Goal: Information Seeking & Learning: Learn about a topic

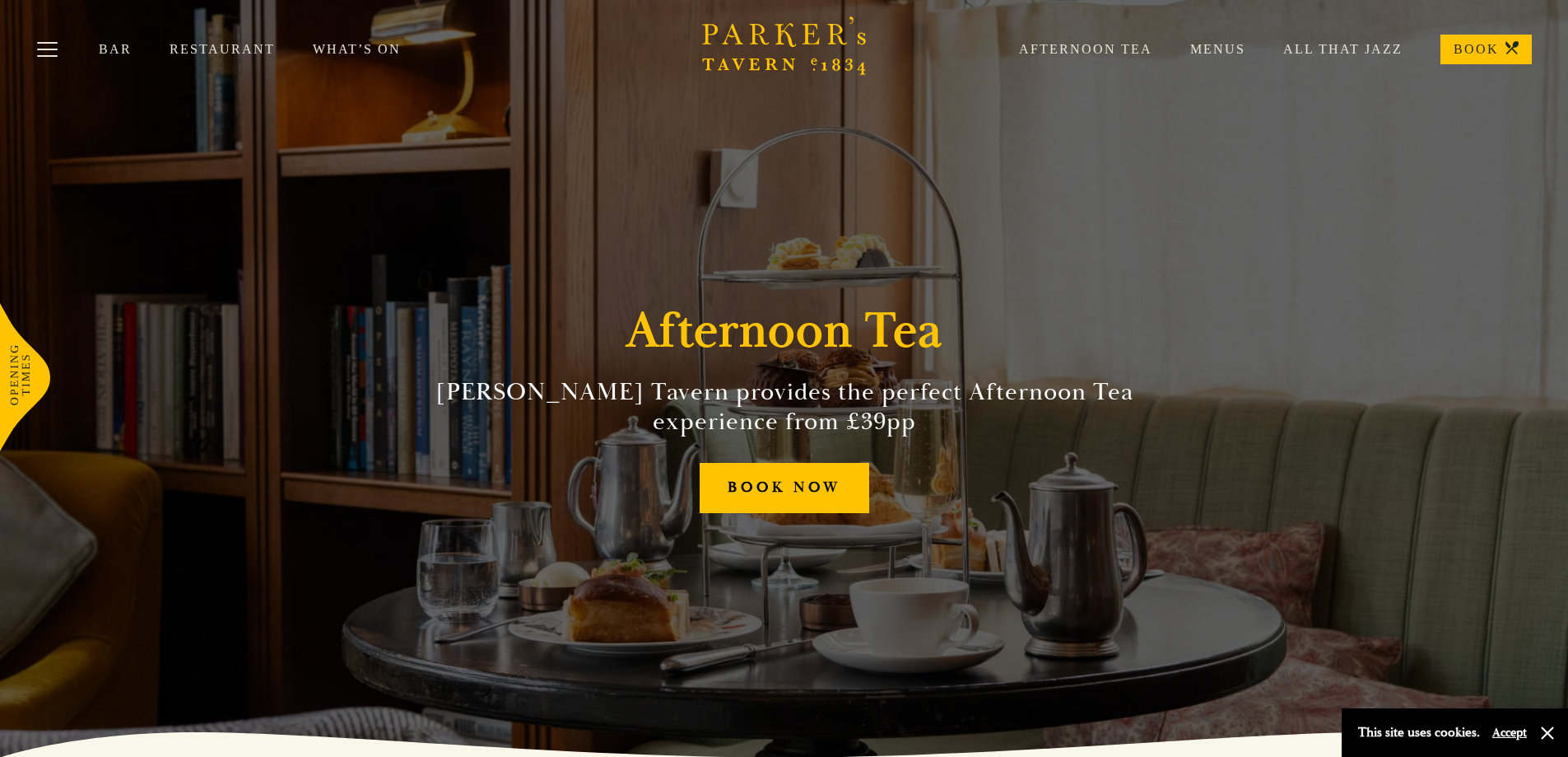
click at [764, 42] on icon "Brasserie Restaurant [GEOGRAPHIC_DATA] | [PERSON_NAME] Tavern Cambridge [PERSON…" at bounding box center [784, 46] width 164 height 59
click at [36, 47] on button "Toggle navigation" at bounding box center [46, 52] width 70 height 70
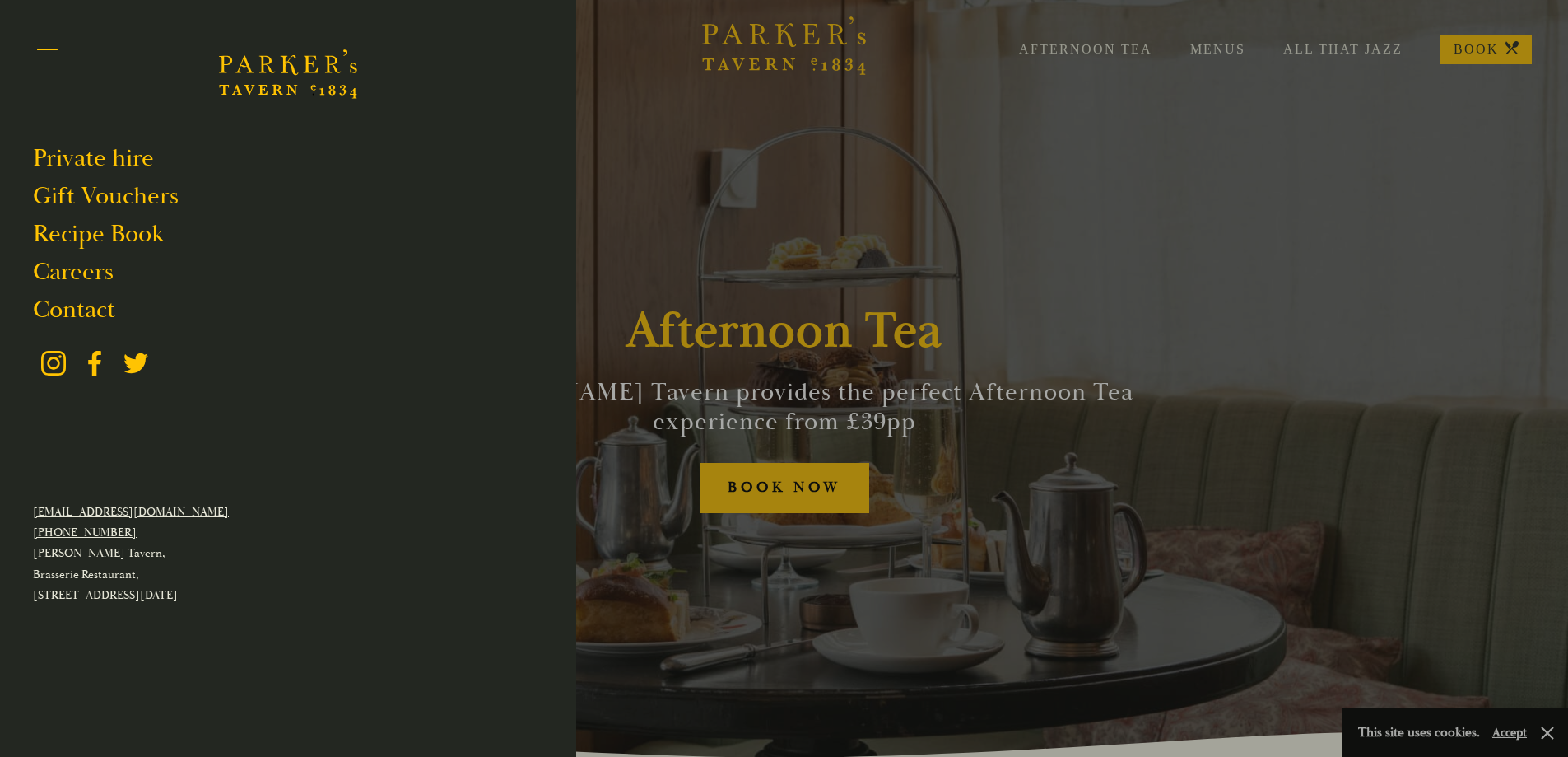
click at [49, 51] on button "Toggle navigation" at bounding box center [46, 52] width 70 height 70
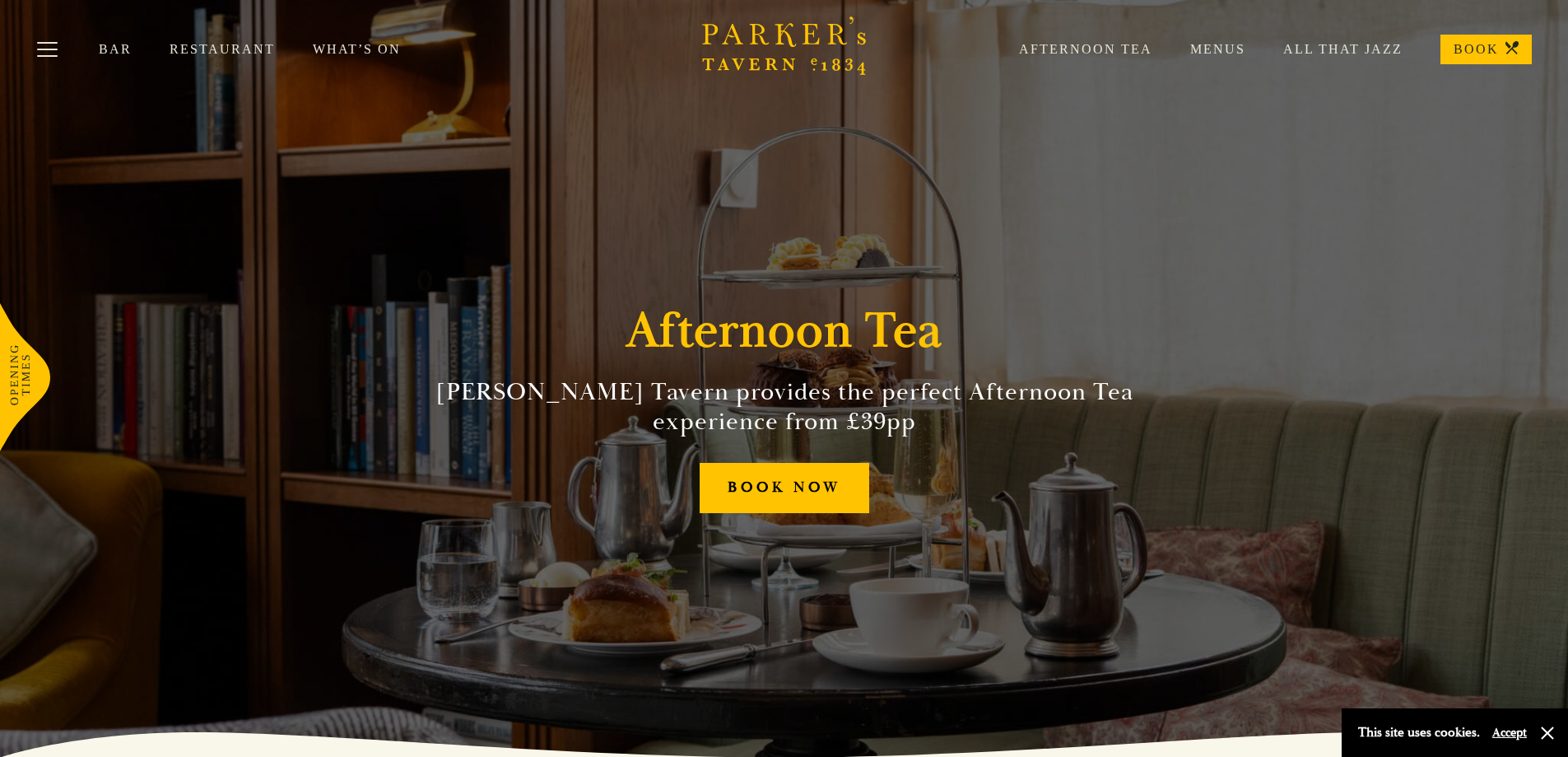
click at [758, 38] on icon "Brasserie Restaurant Cambridge | Parker's Tavern Cambridge Parker's Tavern is a…" at bounding box center [784, 46] width 164 height 59
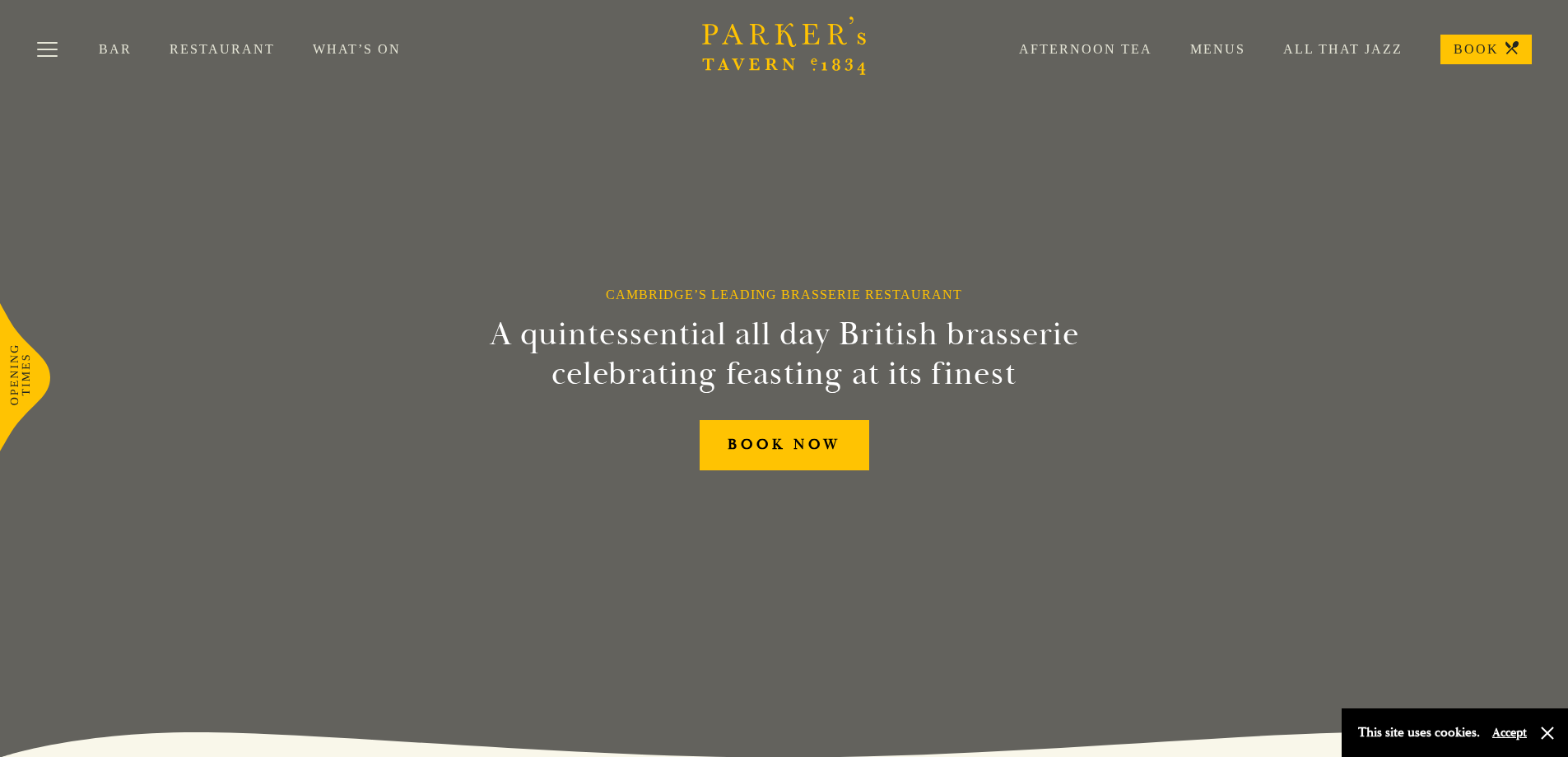
click at [325, 50] on link "What’s On" at bounding box center [376, 49] width 126 height 17
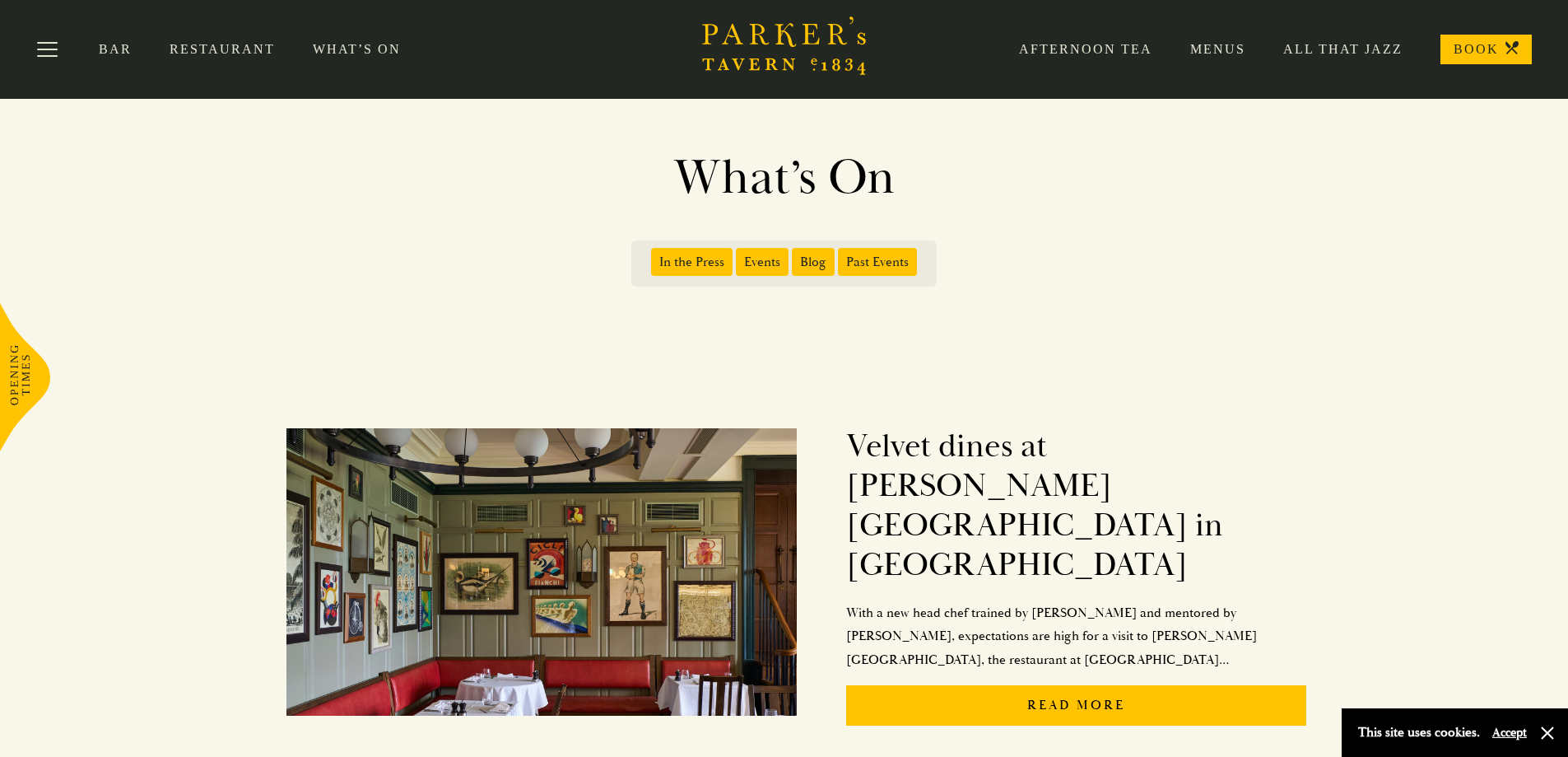
click at [1108, 60] on div "Afternoon Tea Menus All That Jazz BOOK" at bounding box center [1256, 49] width 551 height 30
click at [1109, 52] on link "Afternoon Tea" at bounding box center [1067, 49] width 171 height 17
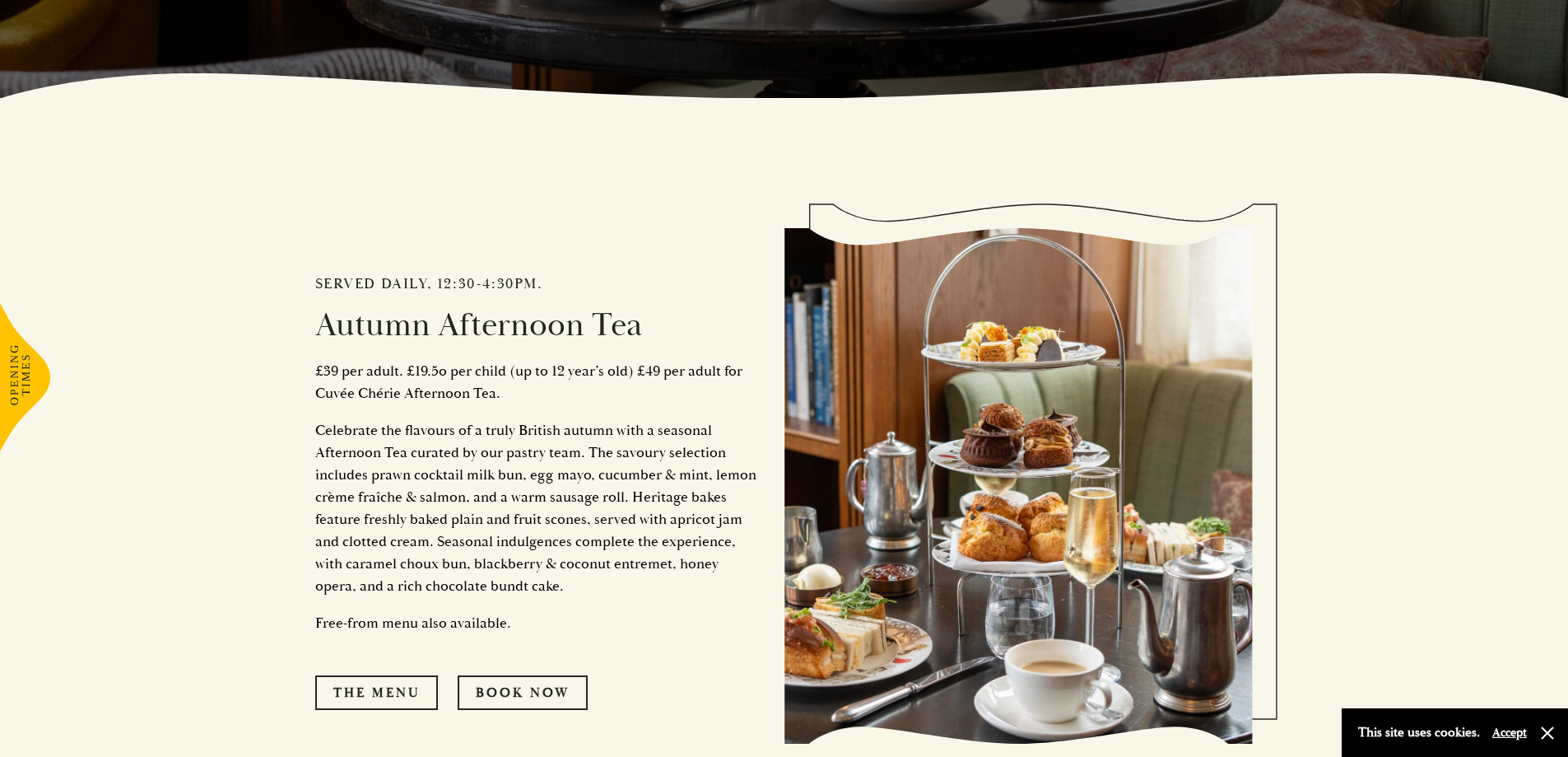
scroll to position [906, 0]
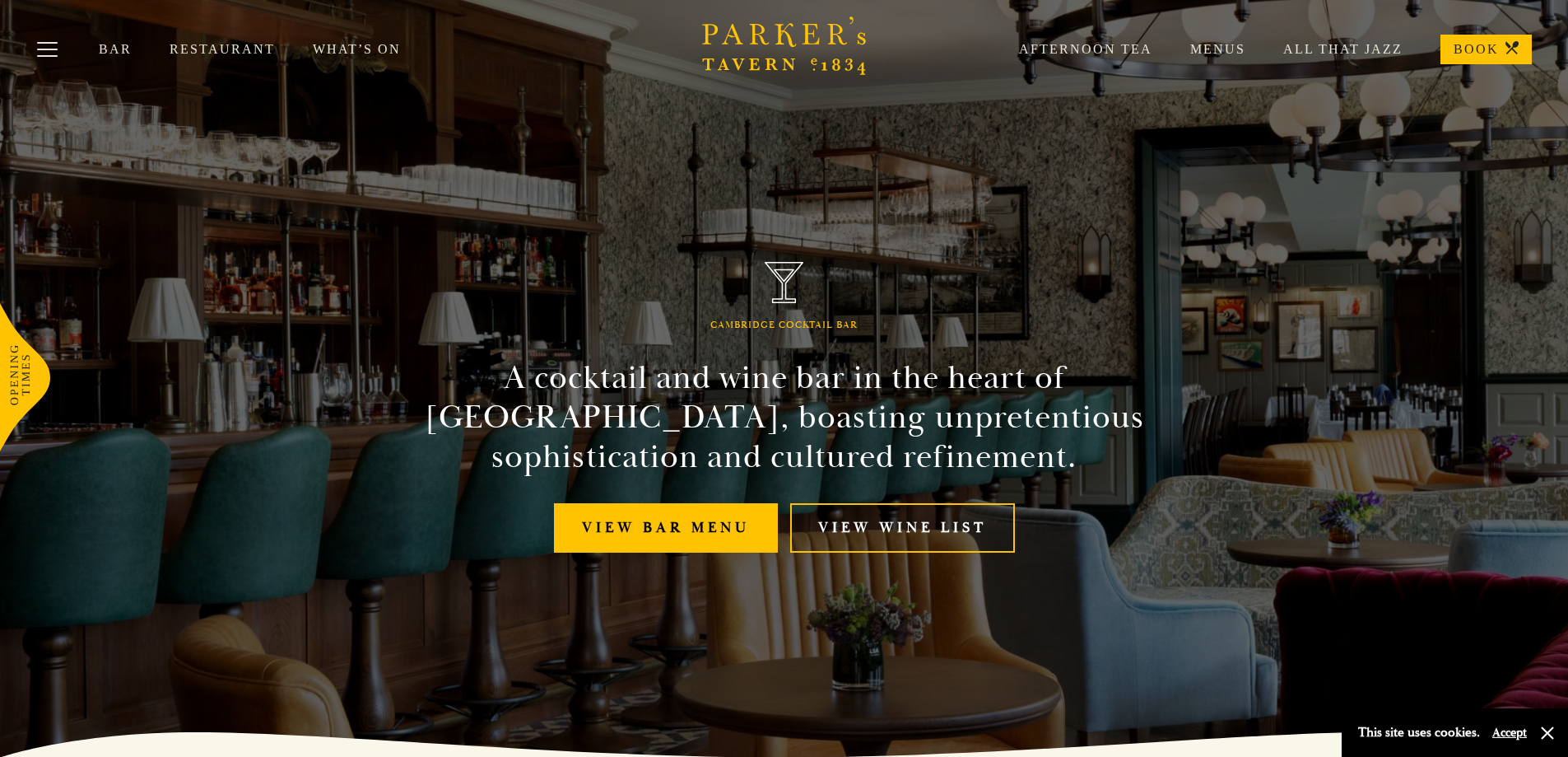
click at [1052, 48] on link "Afternoon Tea" at bounding box center [1067, 49] width 171 height 17
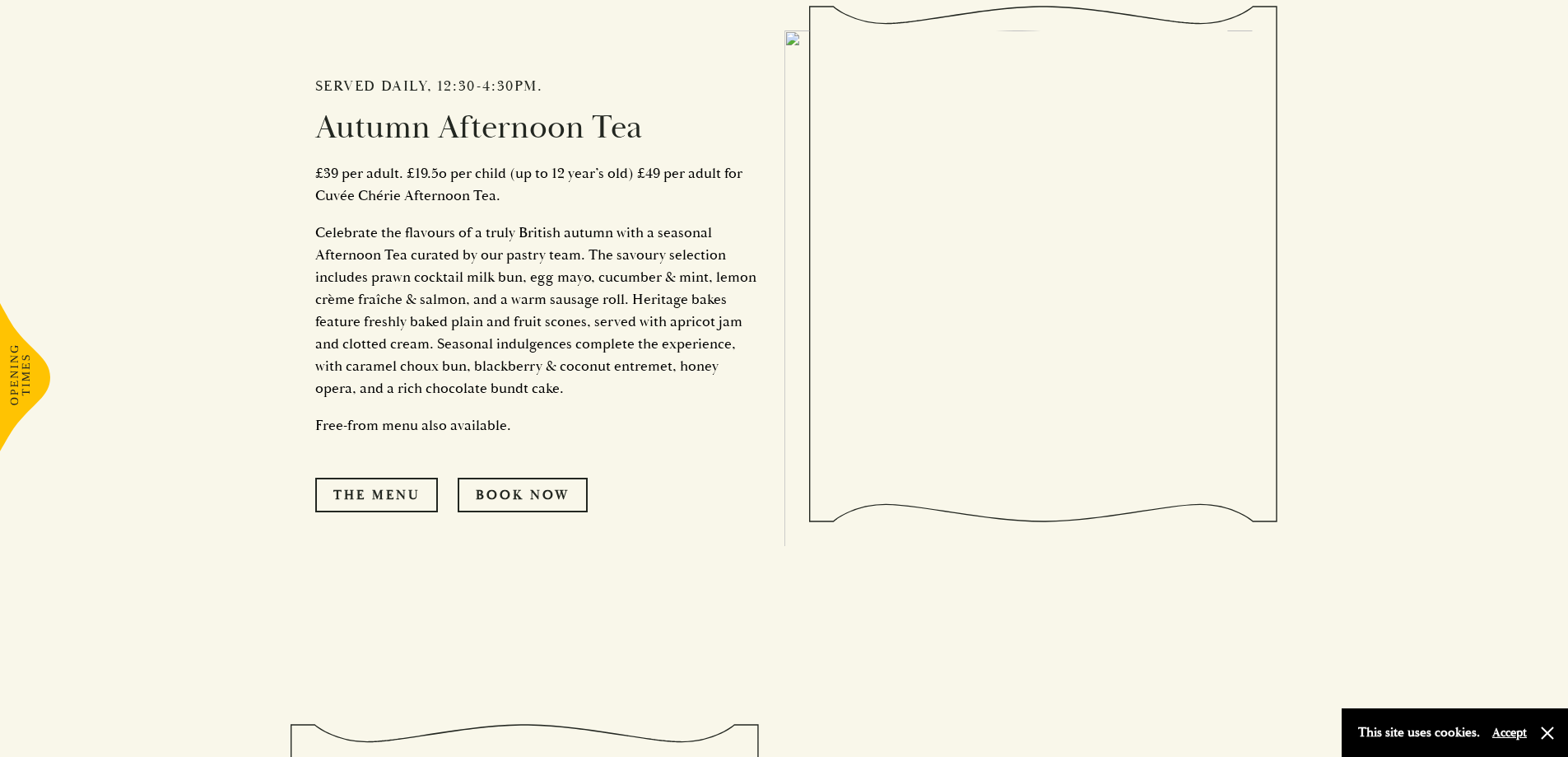
scroll to position [906, 0]
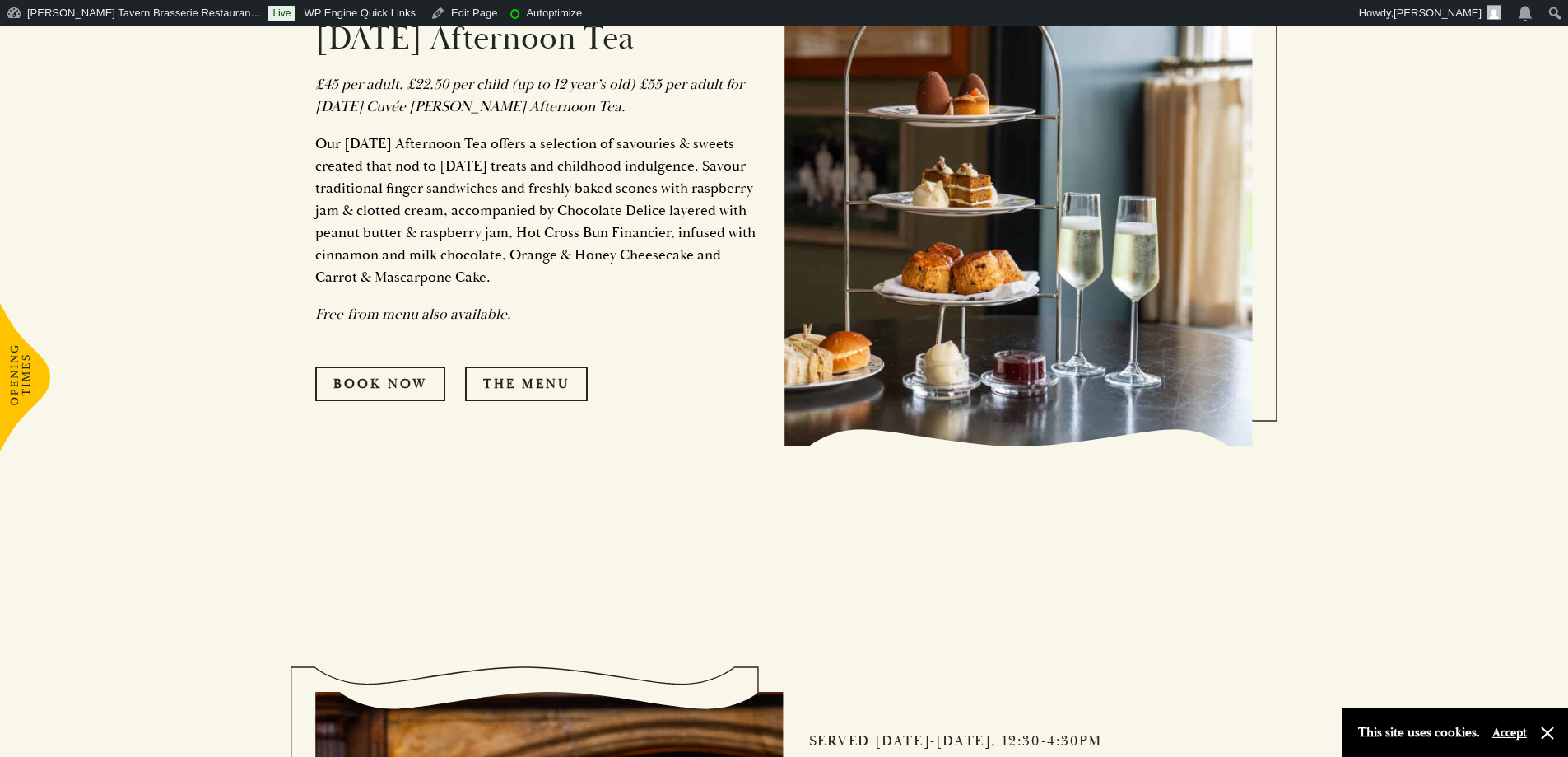
scroll to position [1400, 0]
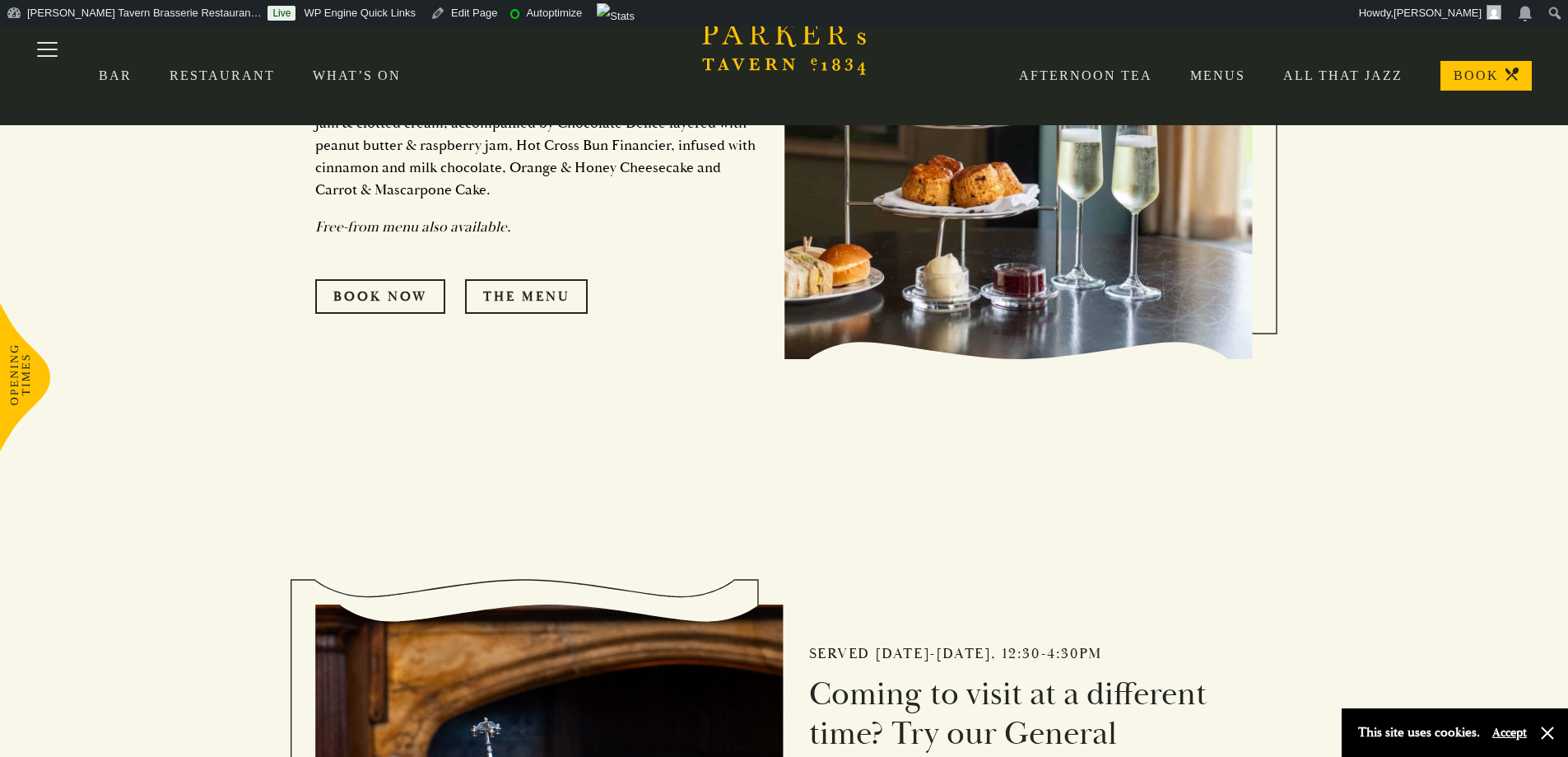
click at [688, 362] on div "Served [DATE] – [DATE] only. [DATE] Afternoon Tea £45 per adult. £22.50 per chi…" at bounding box center [549, 101] width 469 height 590
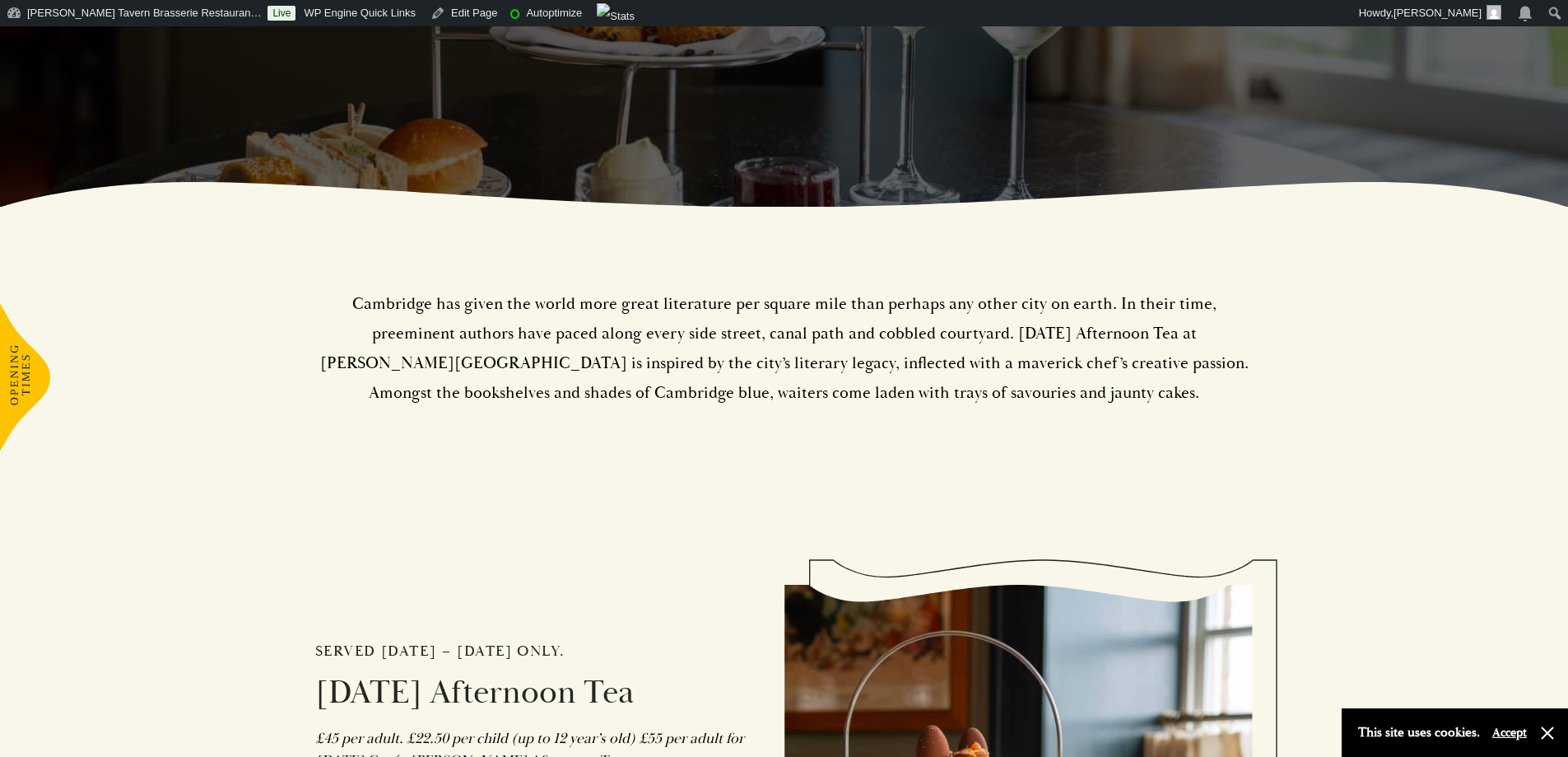
scroll to position [741, 0]
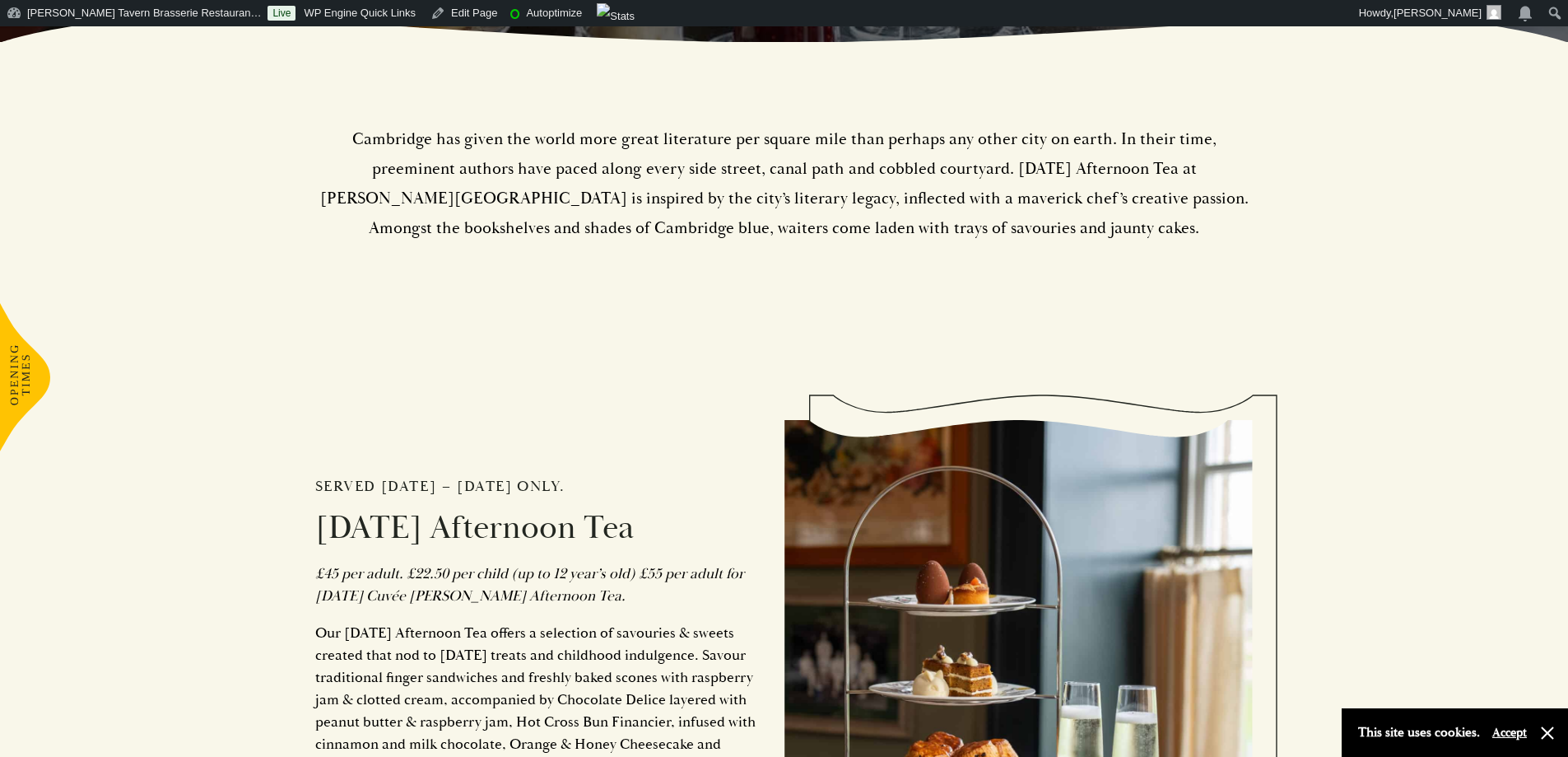
click at [899, 230] on p "Cambridge has given the world more great literature per square mile than perhap…" at bounding box center [784, 184] width 938 height 119
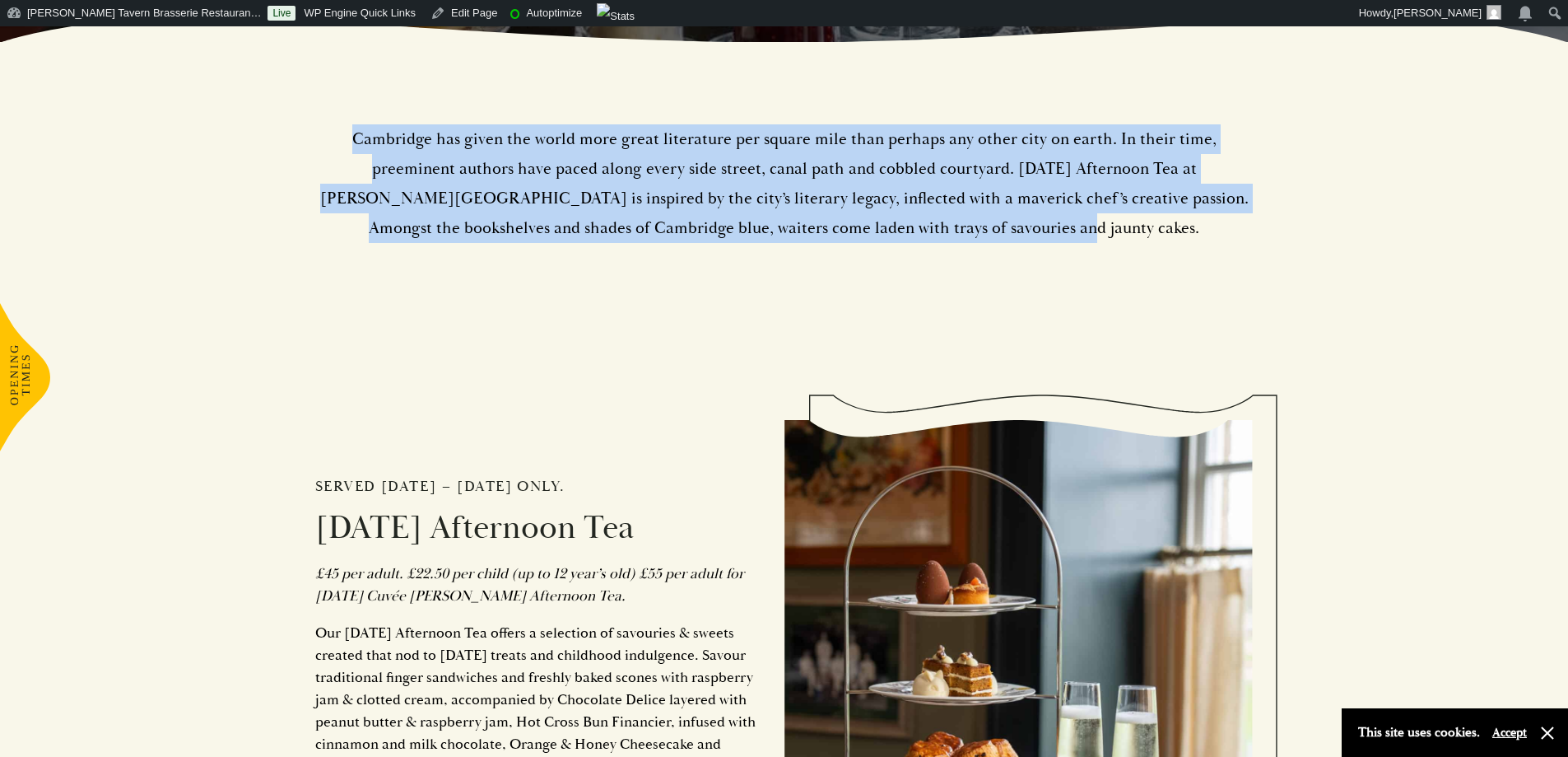
drag, startPoint x: 1046, startPoint y: 221, endPoint x: 306, endPoint y: 149, distance: 743.5
click at [306, 149] on div "Cambridge has given the world more great literature per square mile than perhap…" at bounding box center [784, 171] width 988 height 258
copy p "Cambridge has given the world more great literature per square mile than perhap…"
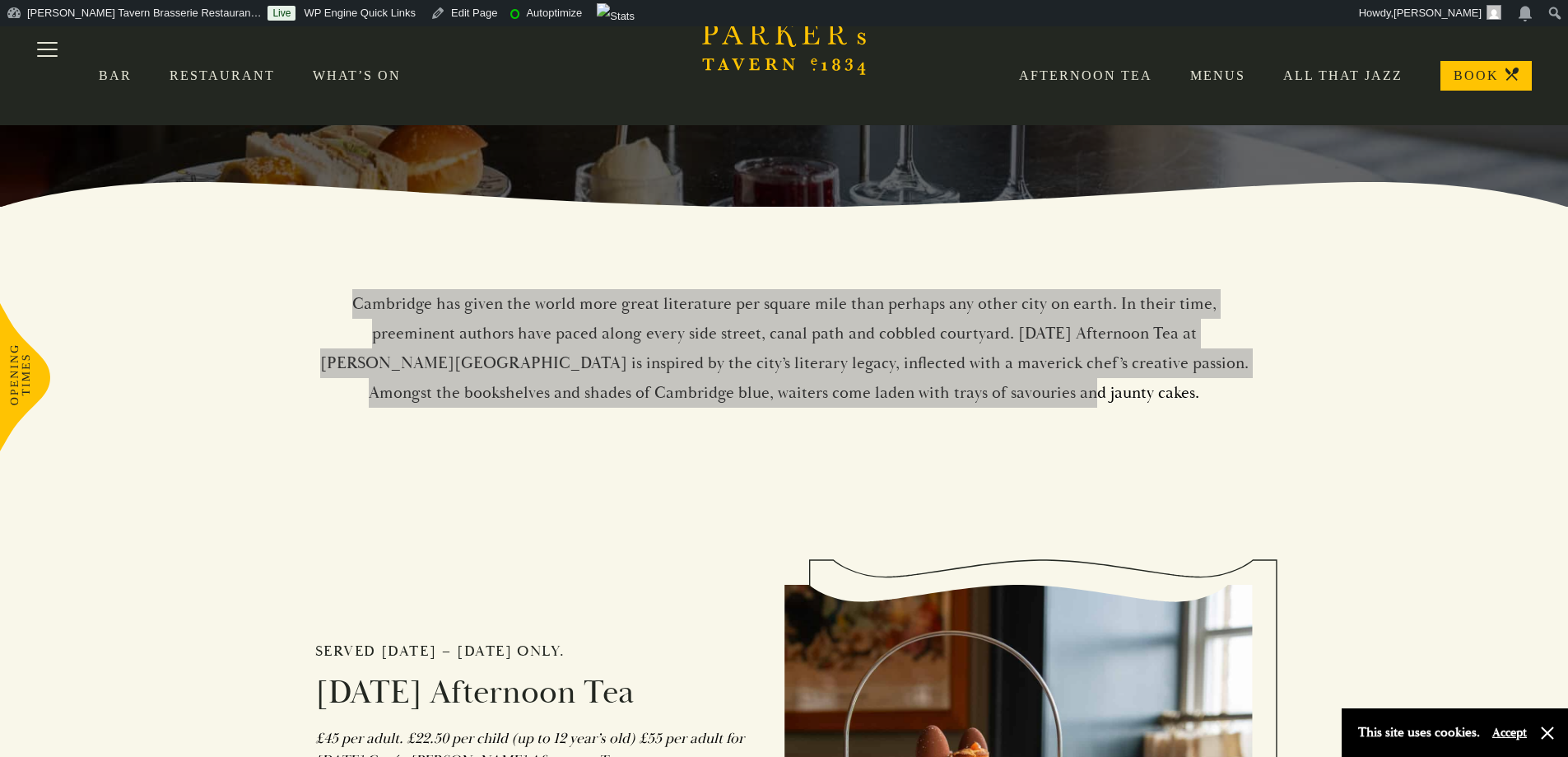
scroll to position [83, 0]
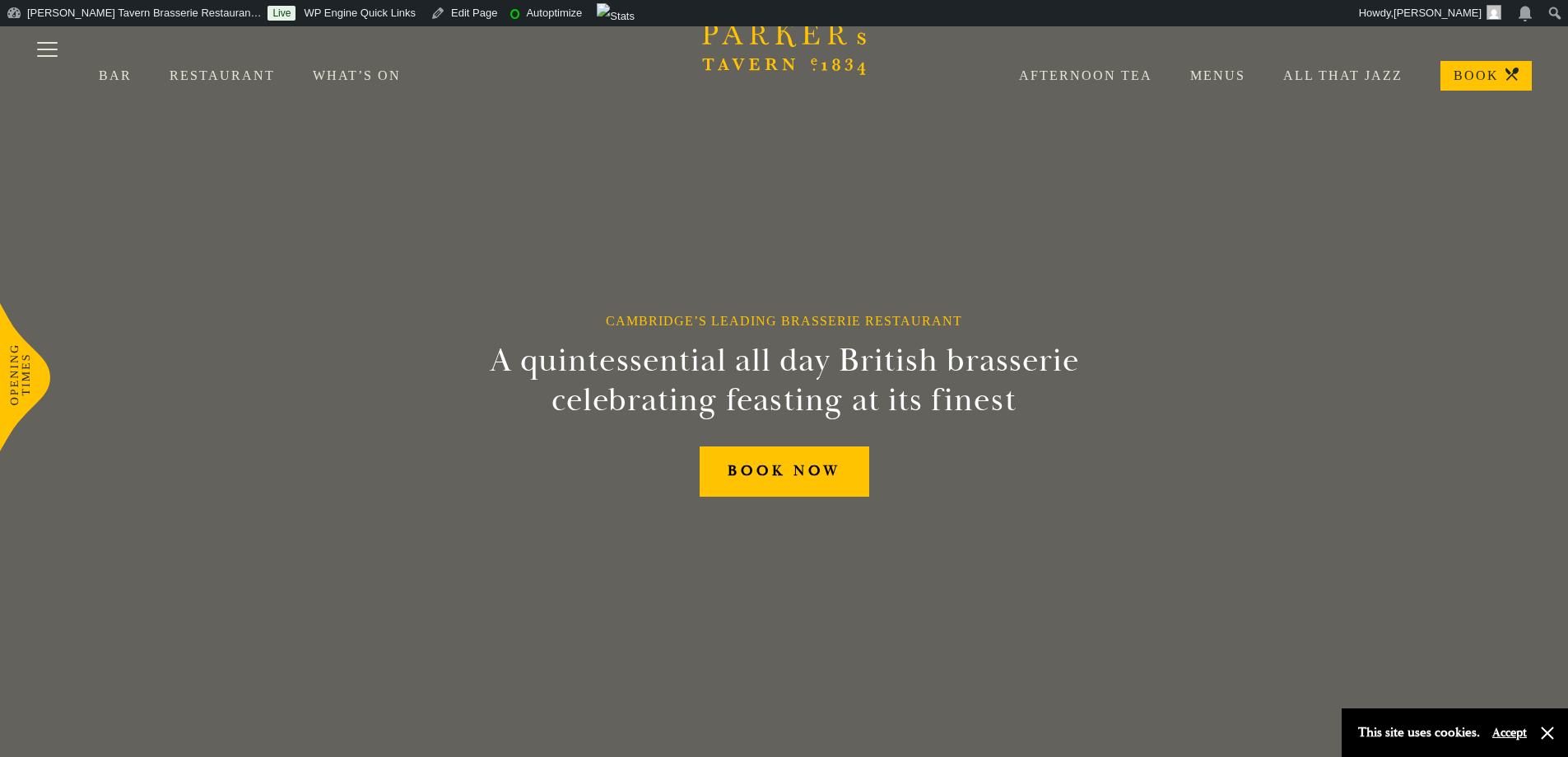
click at [1095, 81] on link "Afternoon Tea" at bounding box center [1067, 76] width 171 height 17
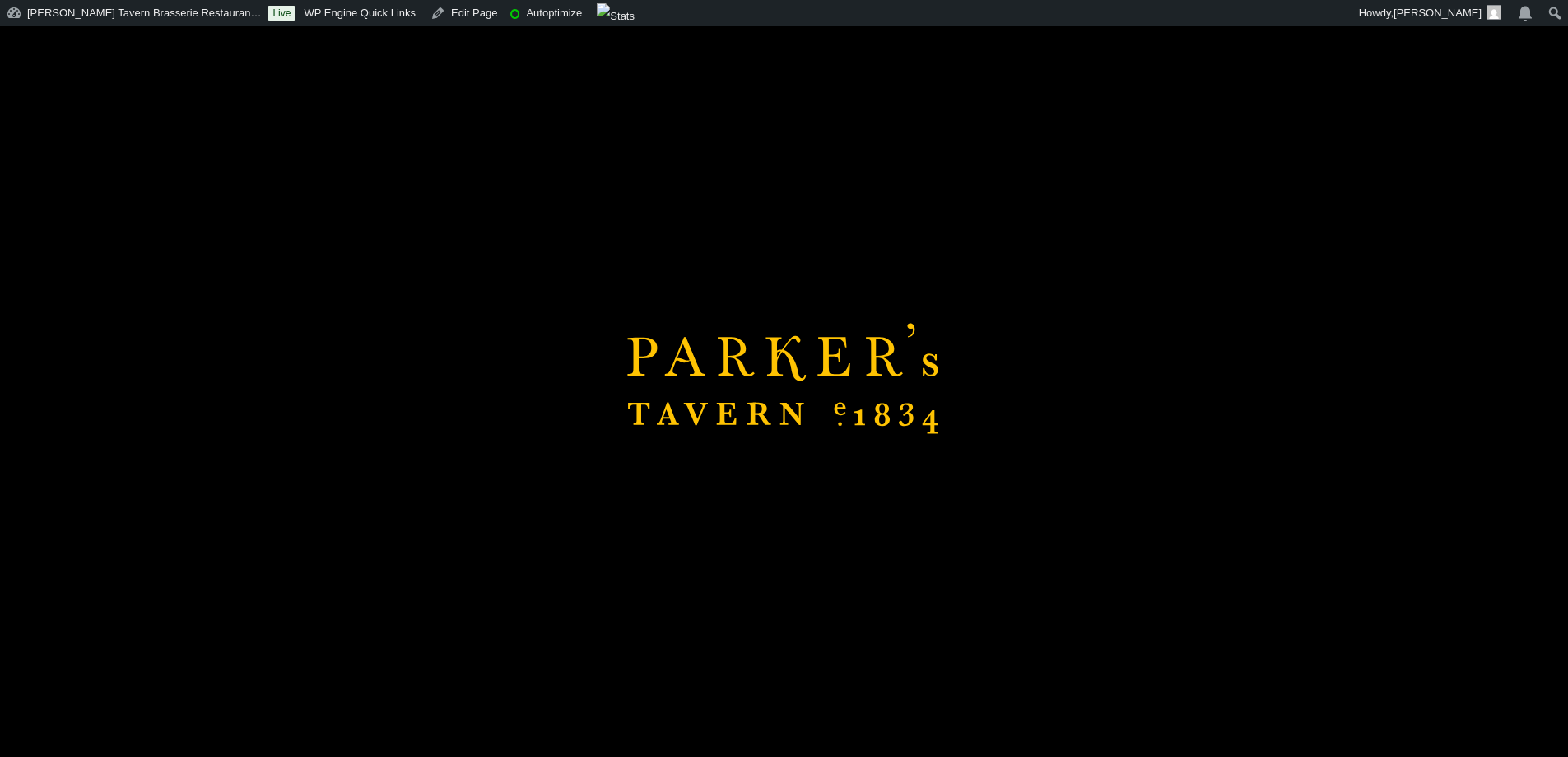
scroll to position [50, 0]
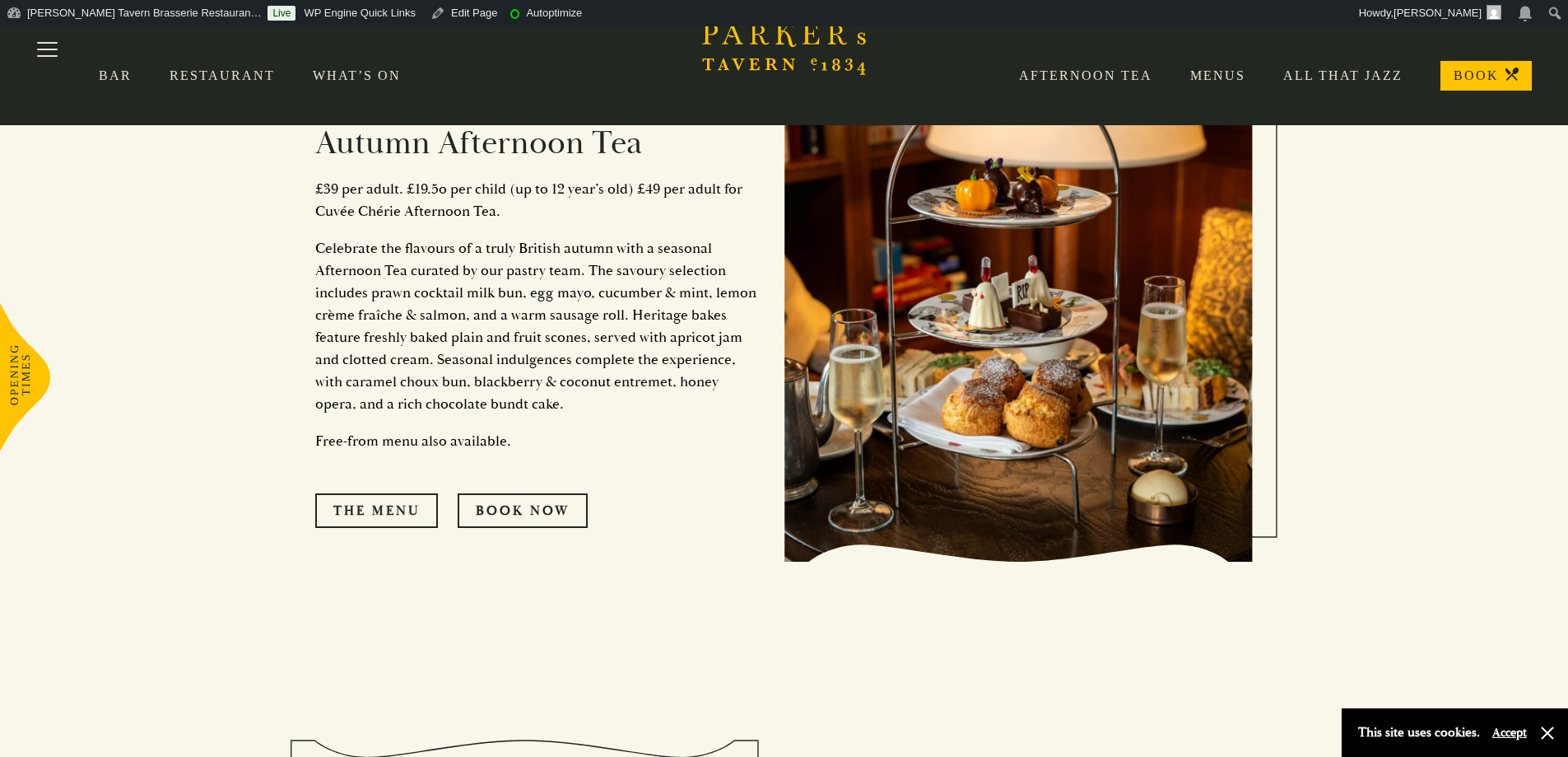
scroll to position [741, 0]
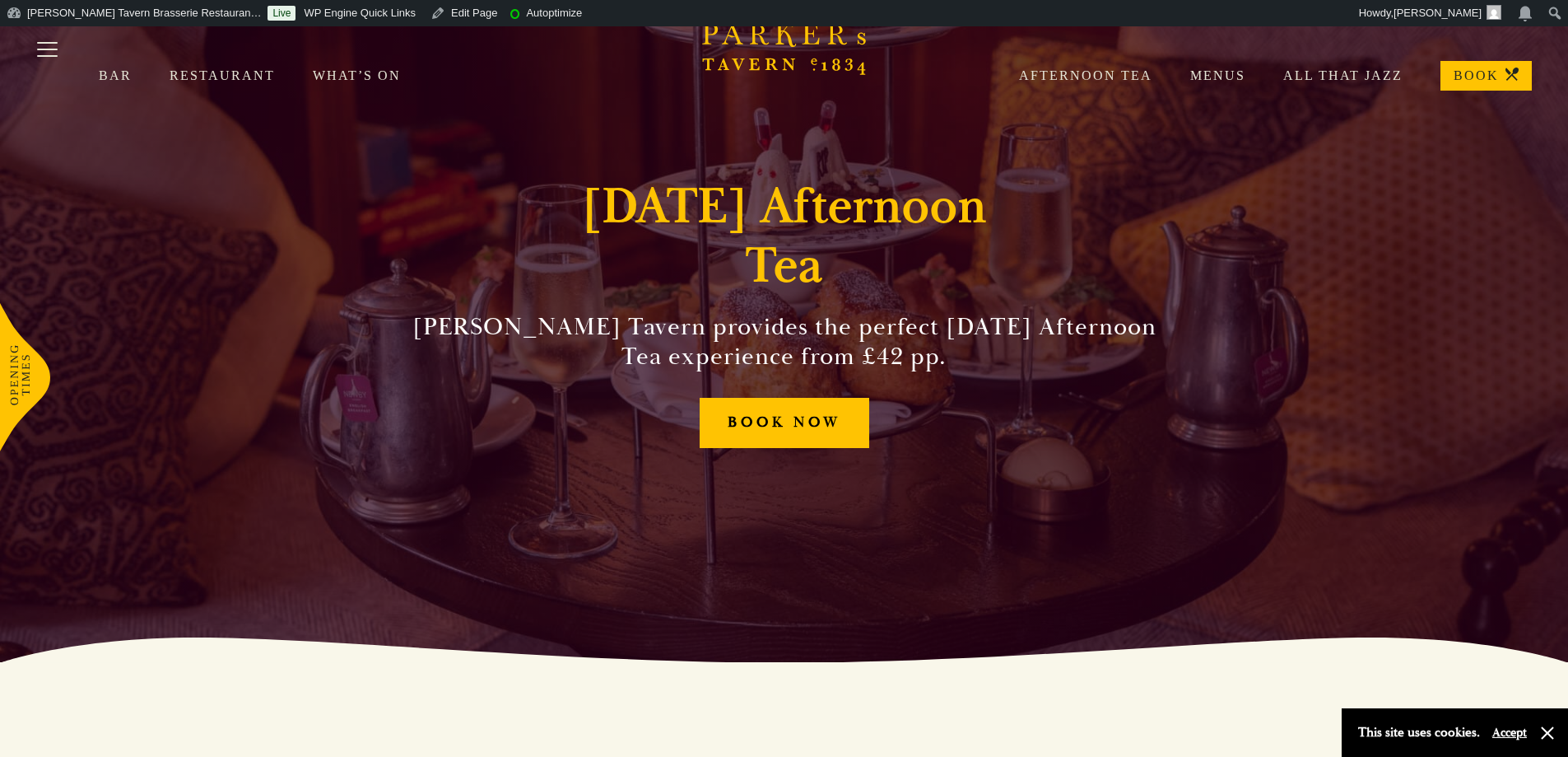
scroll to position [247, 0]
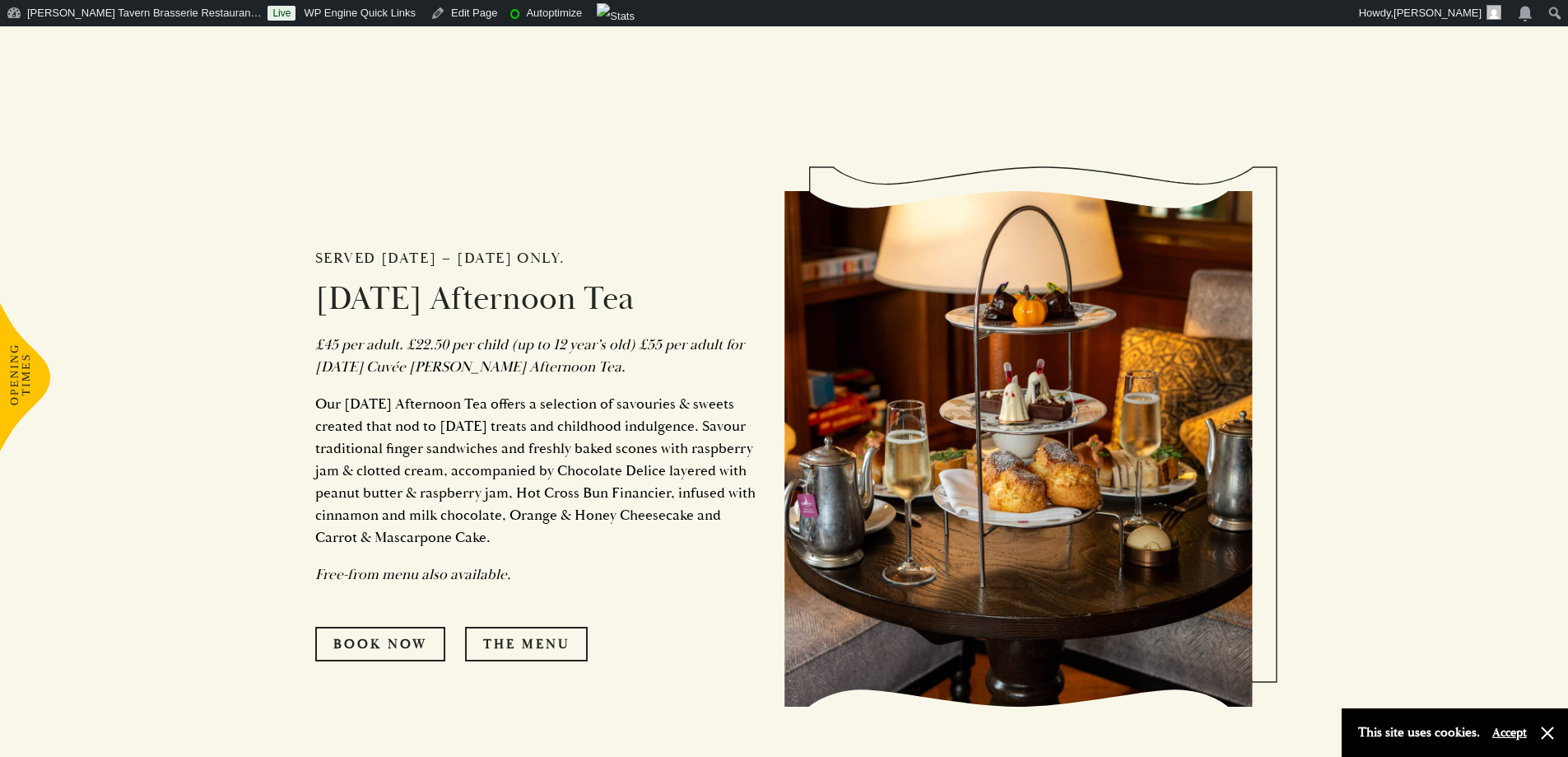
scroll to position [823, 0]
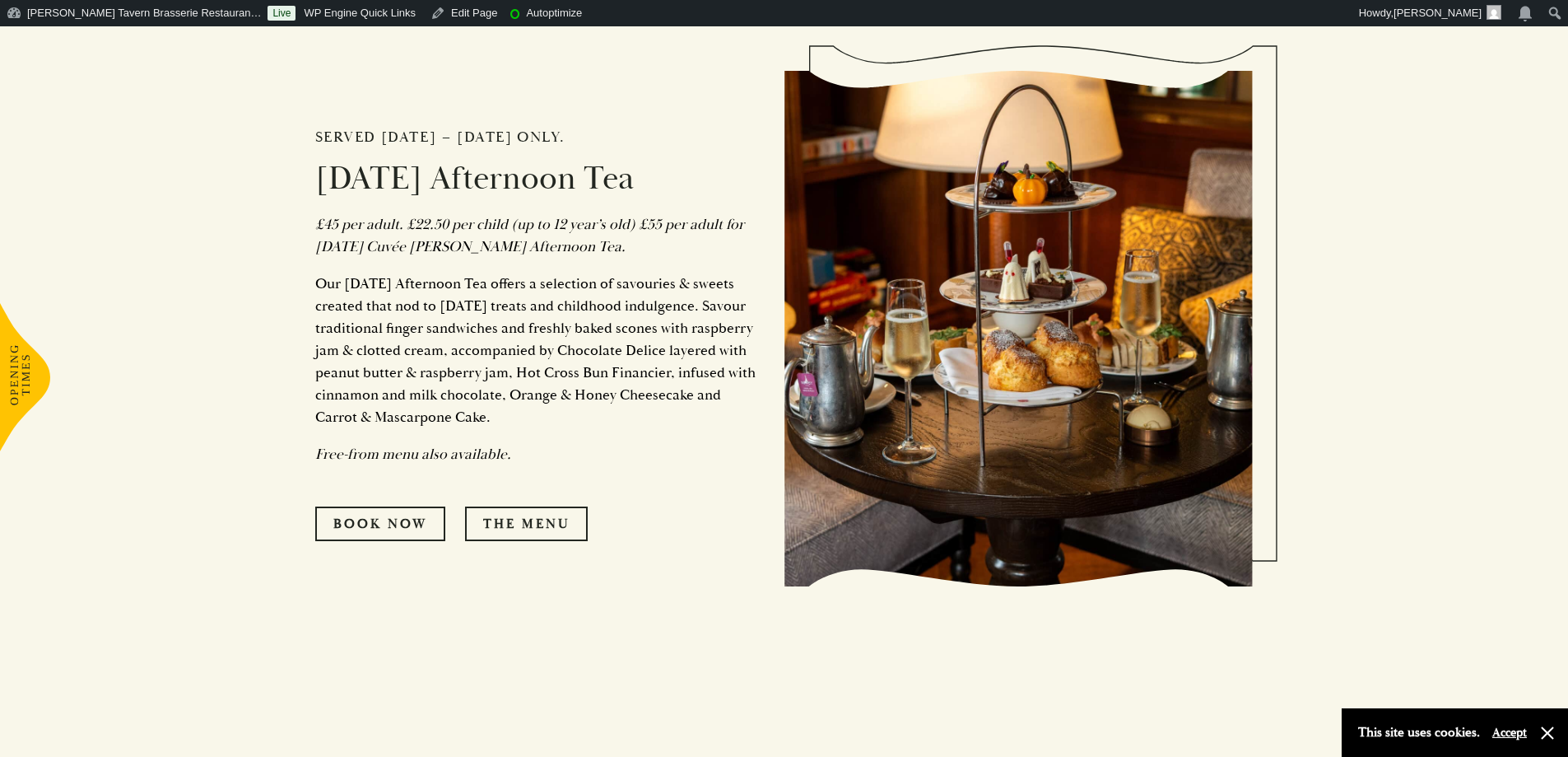
scroll to position [988, 0]
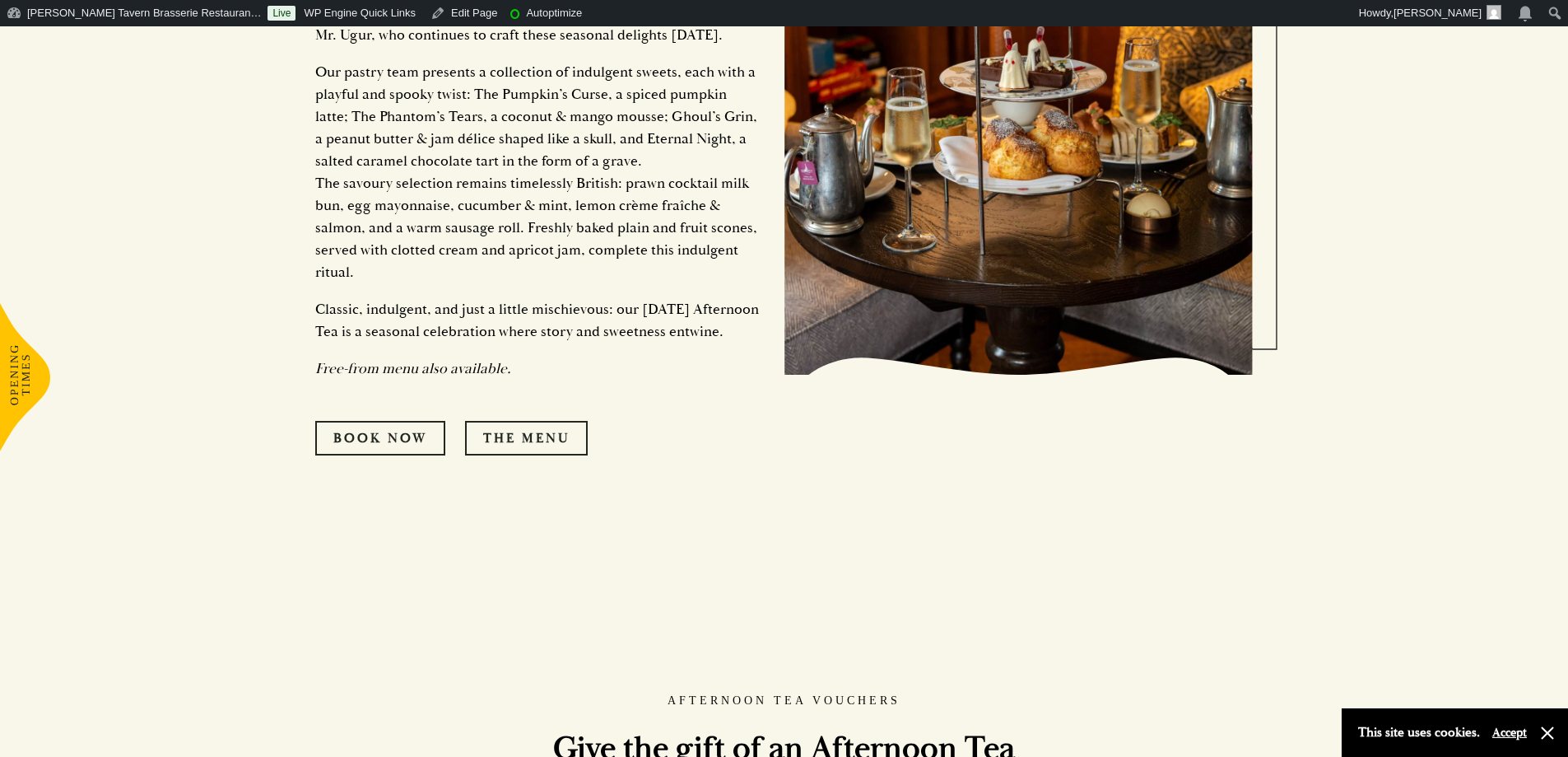
scroll to position [1564, 0]
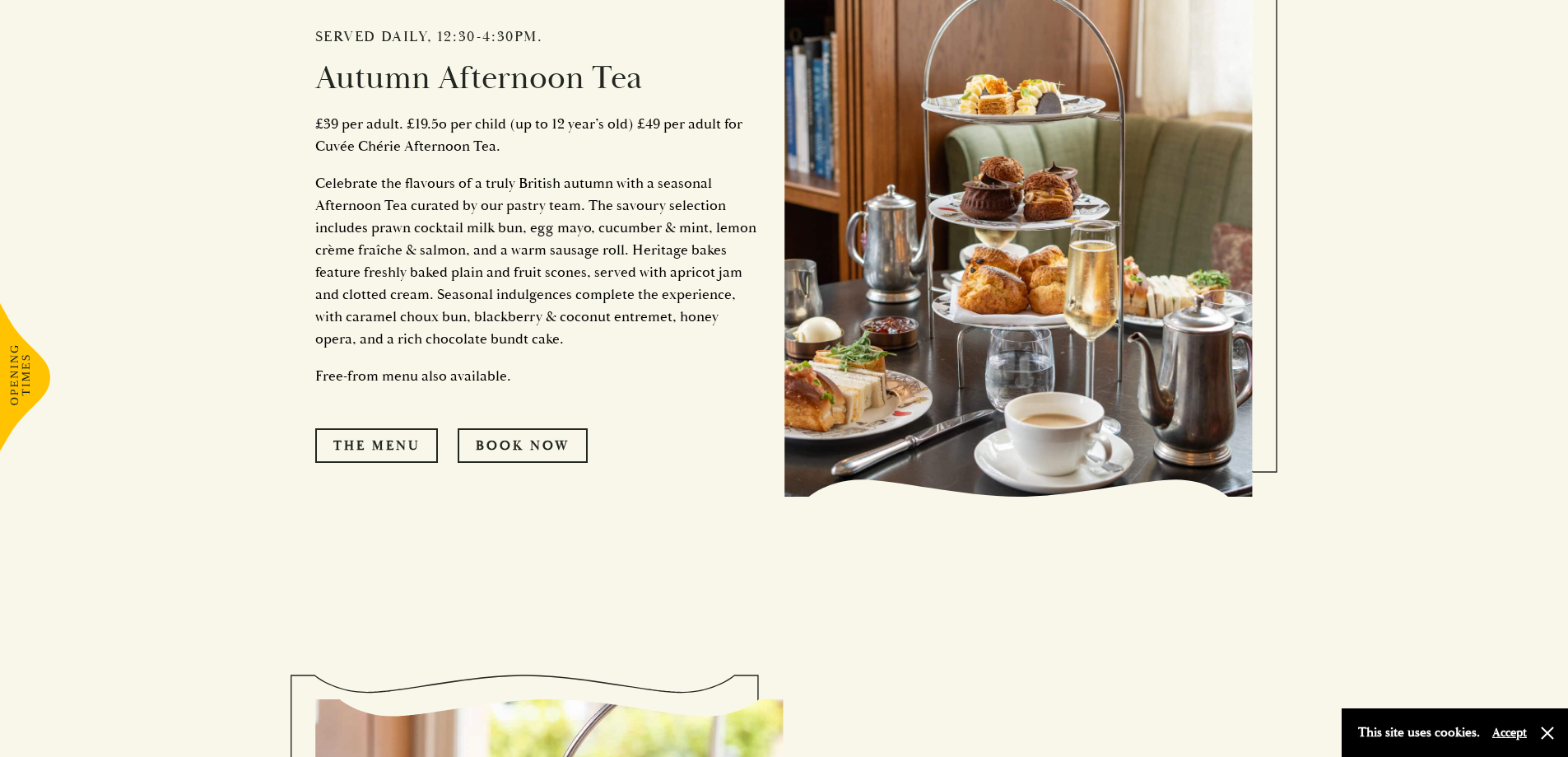
scroll to position [906, 0]
